Goal: Task Accomplishment & Management: Manage account settings

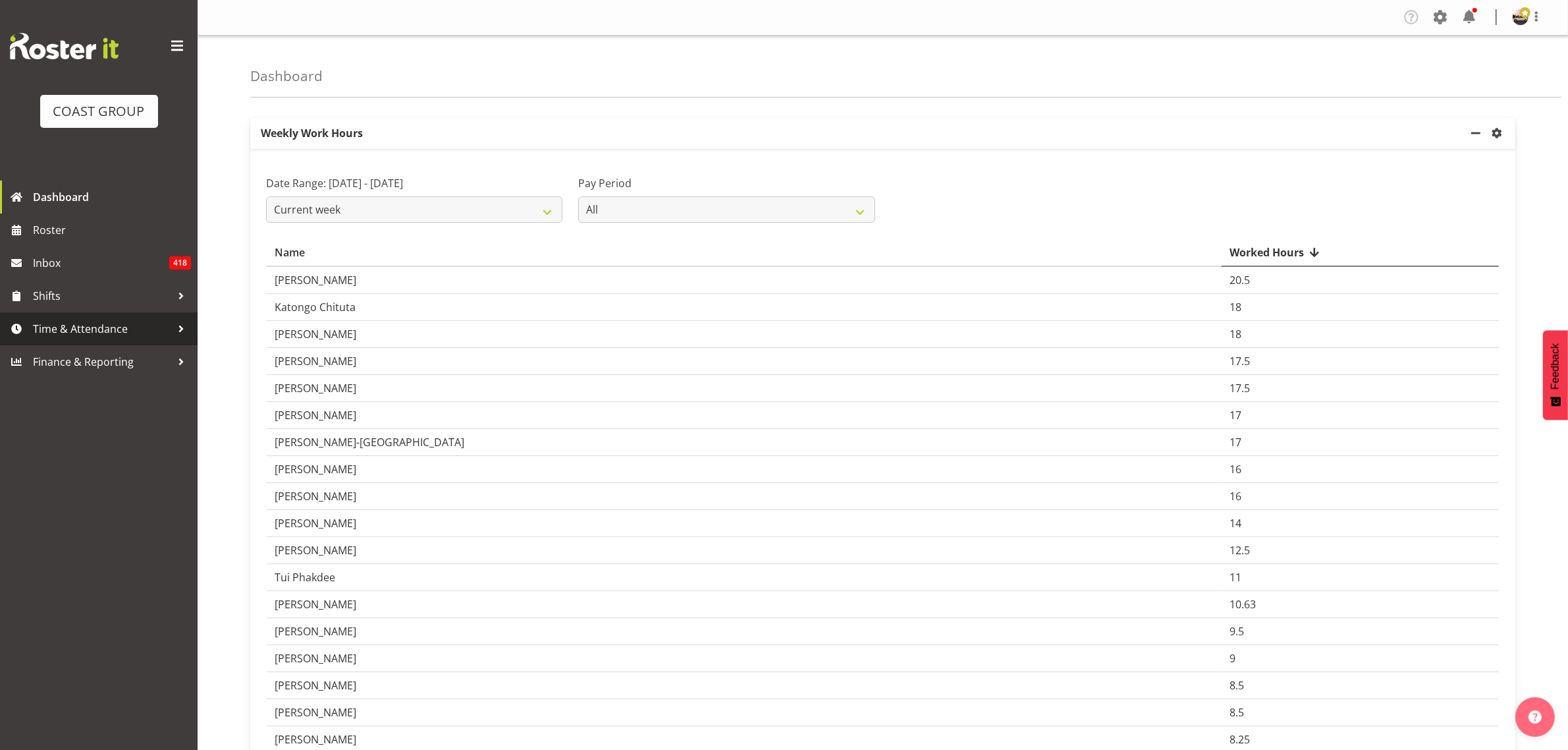
click at [119, 321] on span "Time & Attendance" at bounding box center [102, 328] width 138 height 19
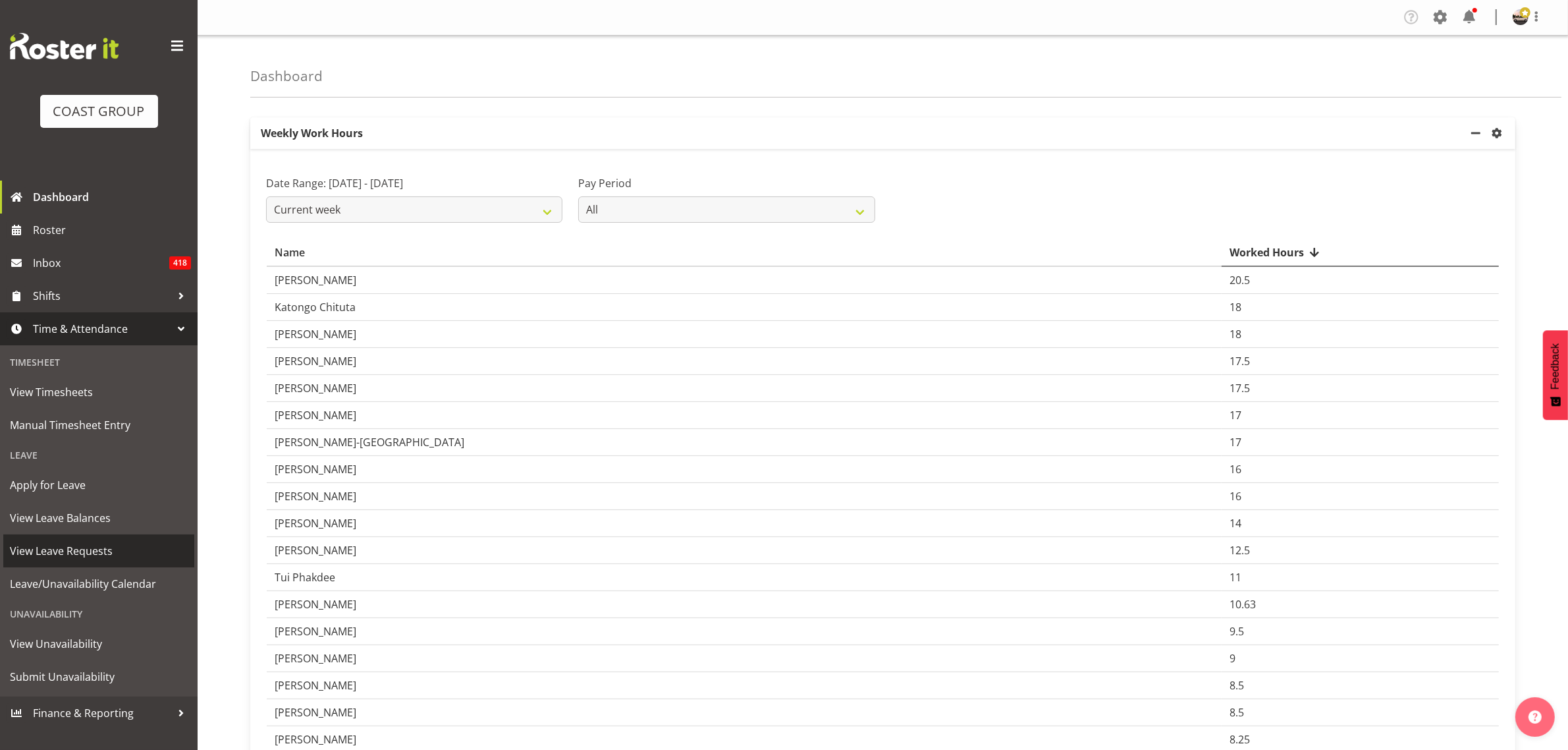
click at [113, 547] on span "View Leave Requests" at bounding box center [98, 550] width 177 height 19
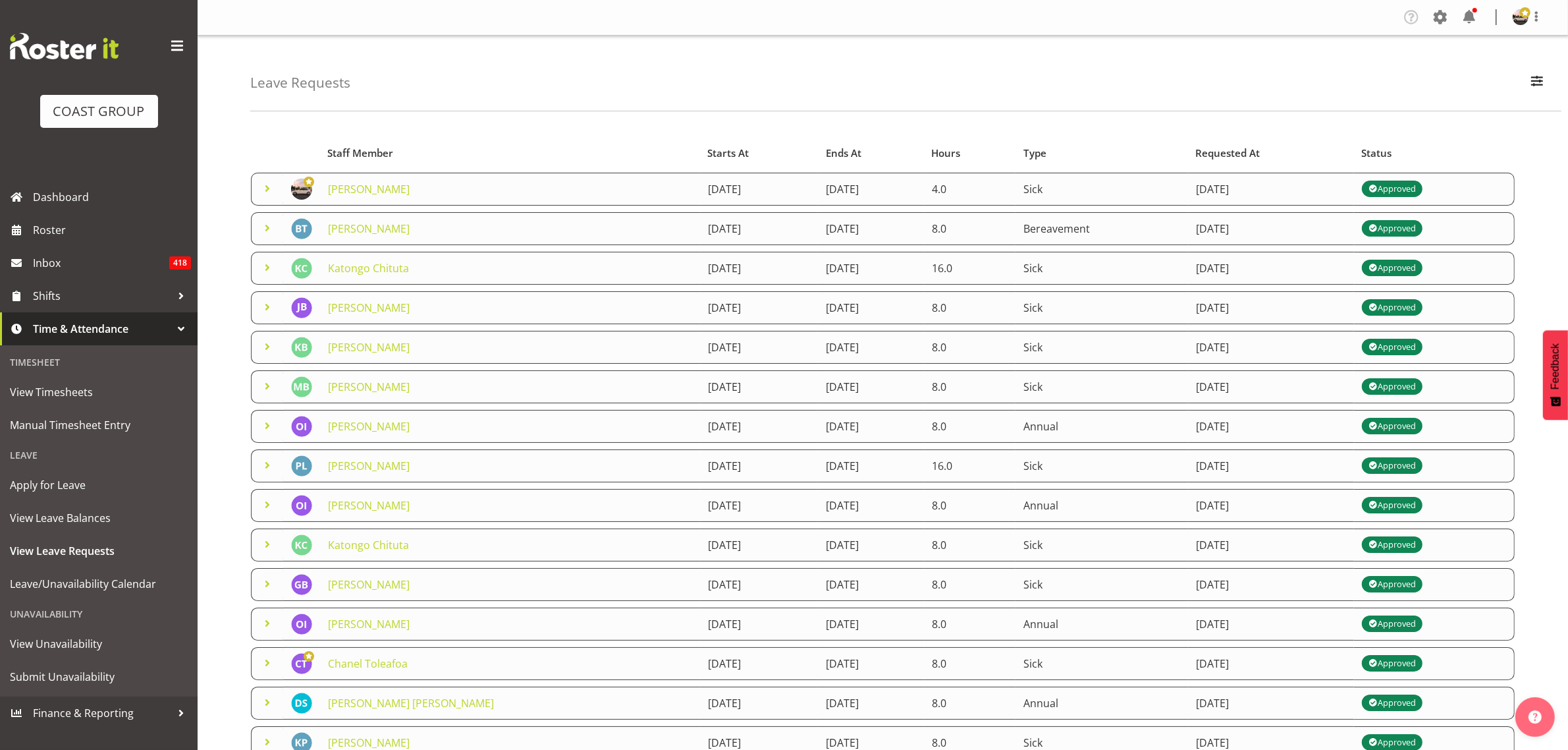
click at [261, 236] on span at bounding box center [267, 227] width 16 height 16
